Goal: Information Seeking & Learning: Learn about a topic

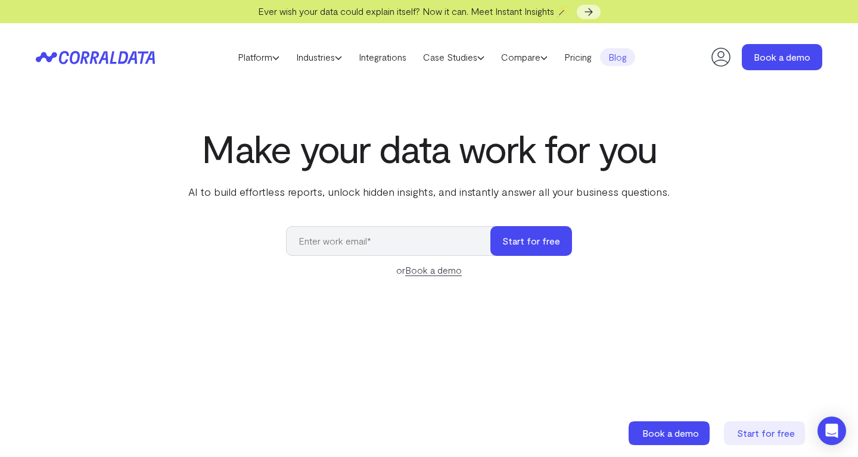
click at [619, 61] on link "Blog" at bounding box center [617, 57] width 35 height 18
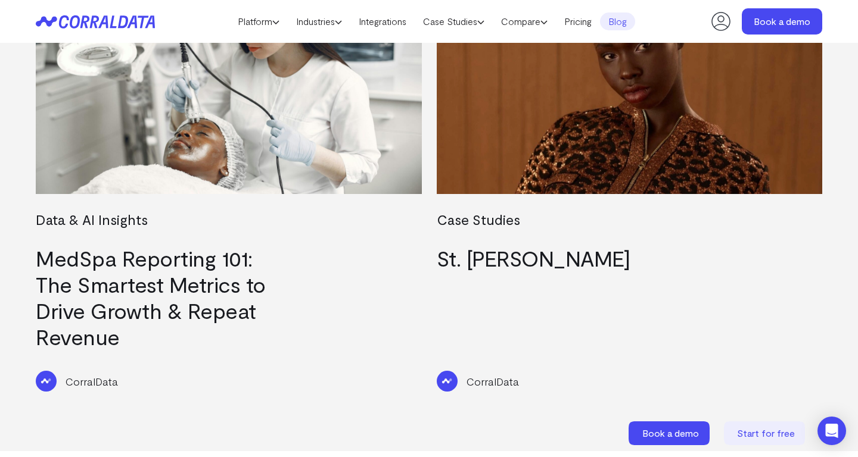
scroll to position [526, 0]
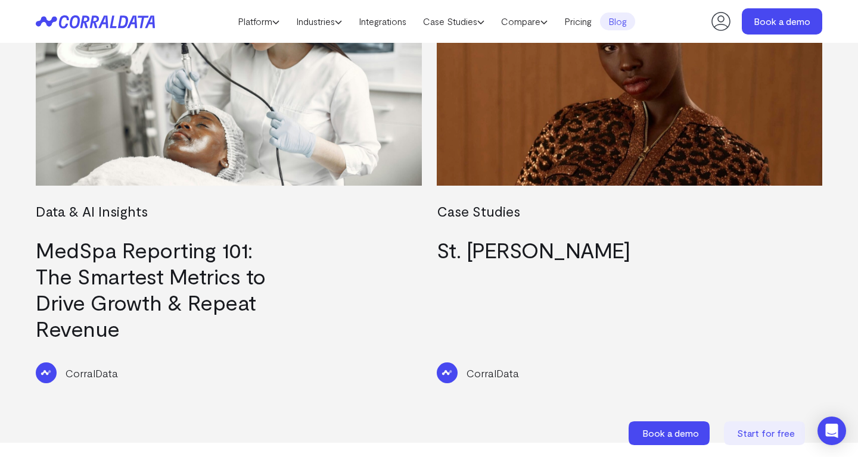
click at [228, 270] on link "MedSpa Reporting 101: The Smartest Metrics to Drive Growth & Repeat Revenue" at bounding box center [151, 289] width 230 height 104
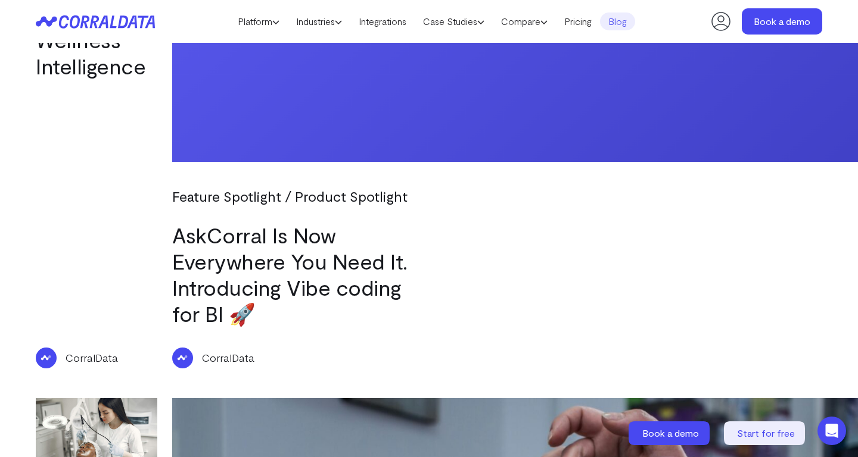
scroll to position [1377, 0]
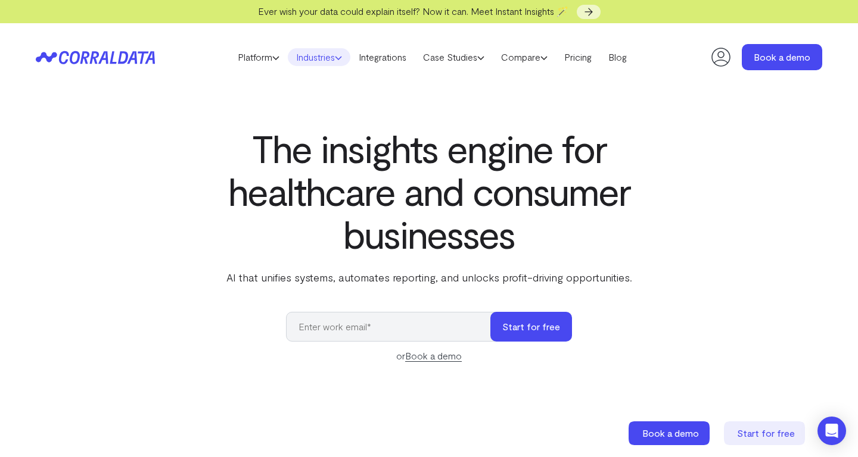
click at [317, 57] on link "Industries" at bounding box center [319, 57] width 63 height 18
